Goal: Find specific page/section: Find specific page/section

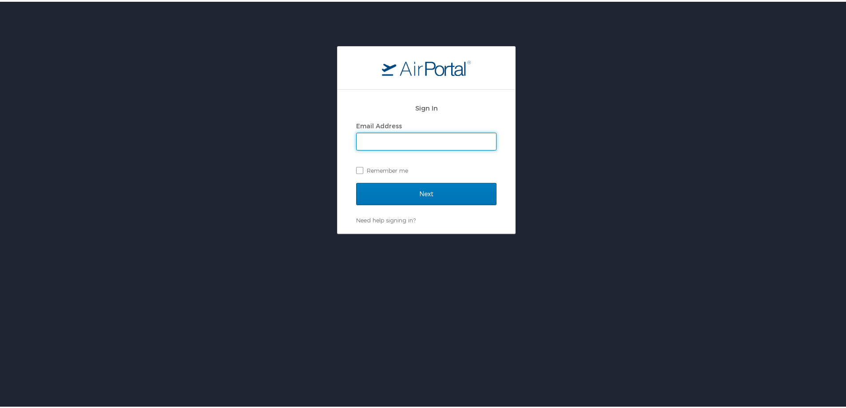
type input "rachel.stone@cbtravel.com"
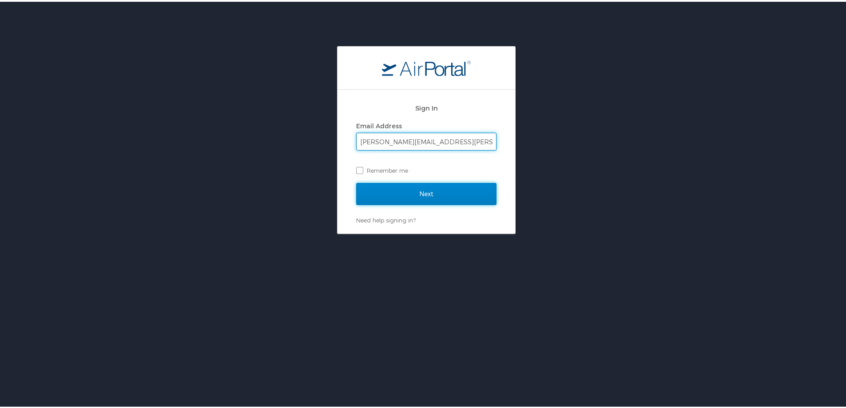
click at [444, 194] on input "Next" at bounding box center [426, 192] width 140 height 22
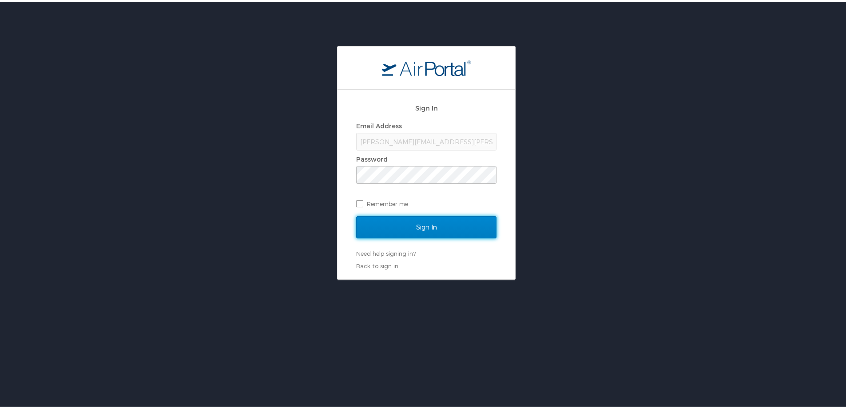
click at [431, 221] on input "Sign In" at bounding box center [426, 225] width 140 height 22
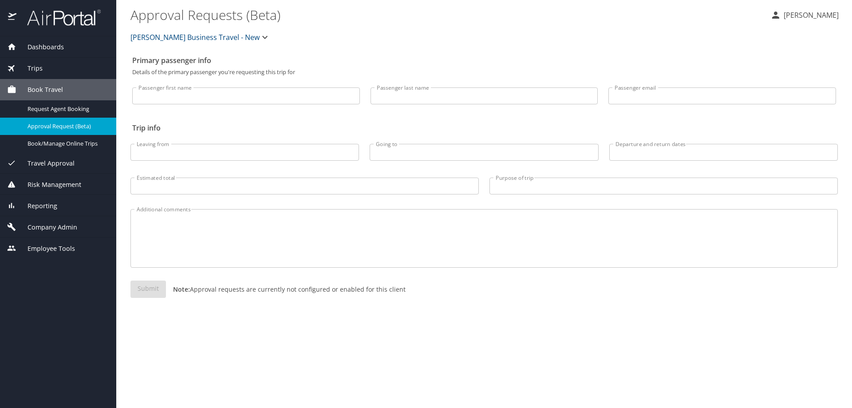
click at [44, 230] on span "Company Admin" at bounding box center [46, 227] width 61 height 10
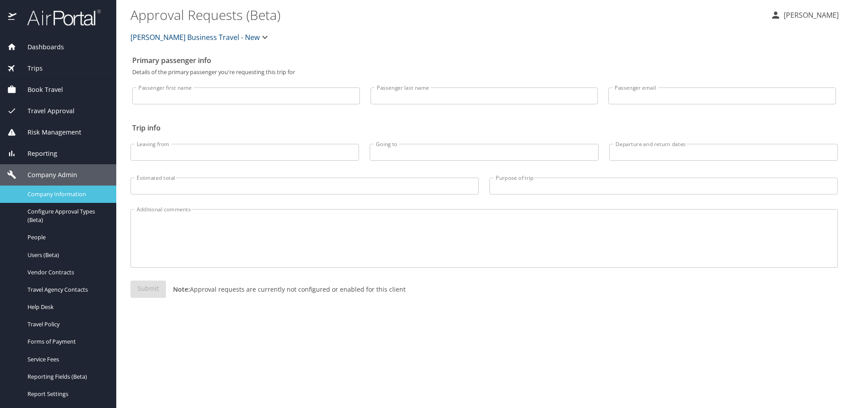
click at [53, 196] on span "Company Information" at bounding box center [67, 194] width 78 height 8
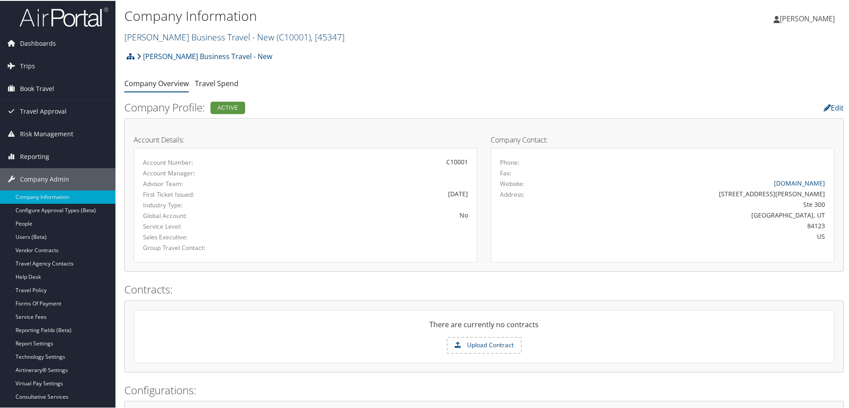
click at [180, 38] on link "[PERSON_NAME] Business Travel - New ( C10001 ) , [ 45347 ]" at bounding box center [234, 36] width 220 height 12
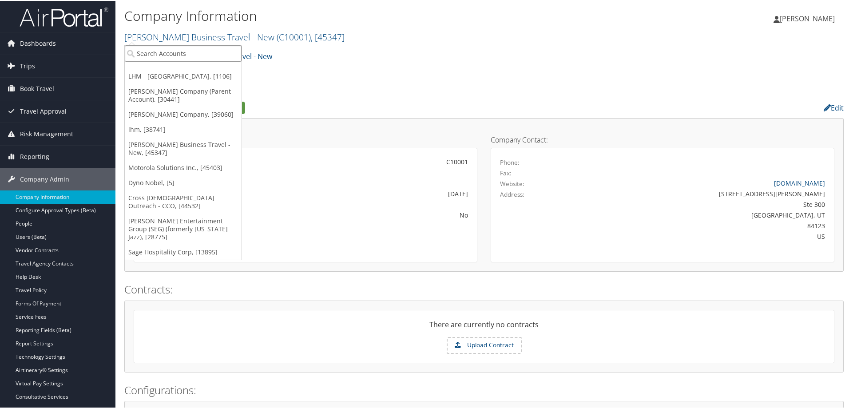
click at [163, 49] on input "search" at bounding box center [183, 52] width 117 height 16
type input "[PERSON_NAME] ent"
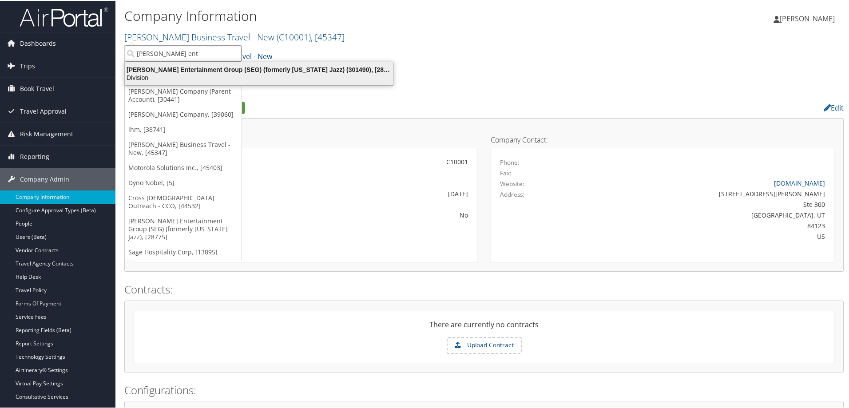
click at [164, 73] on div "Division" at bounding box center [259, 77] width 278 height 8
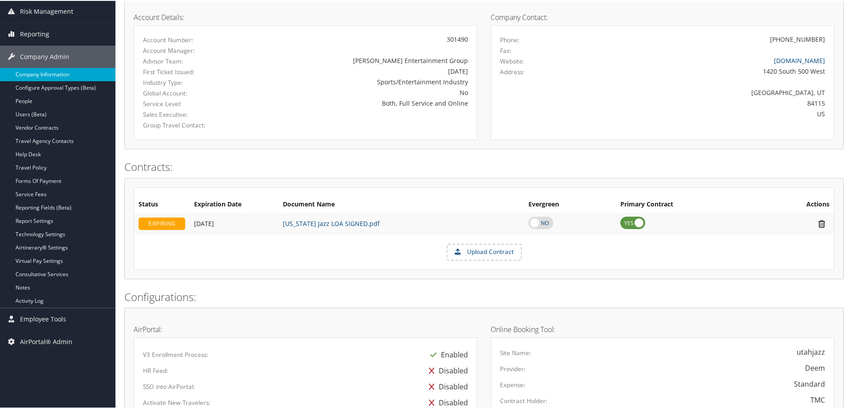
scroll to position [133, 0]
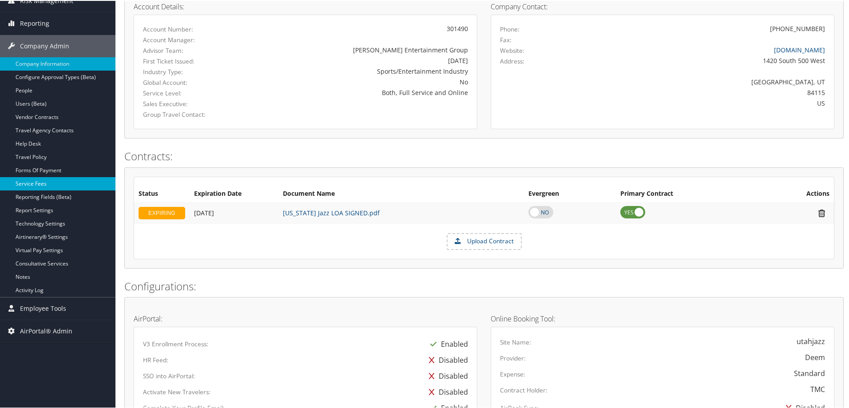
click at [33, 186] on link "Service Fees" at bounding box center [57, 182] width 115 height 13
